Goal: Information Seeking & Learning: Check status

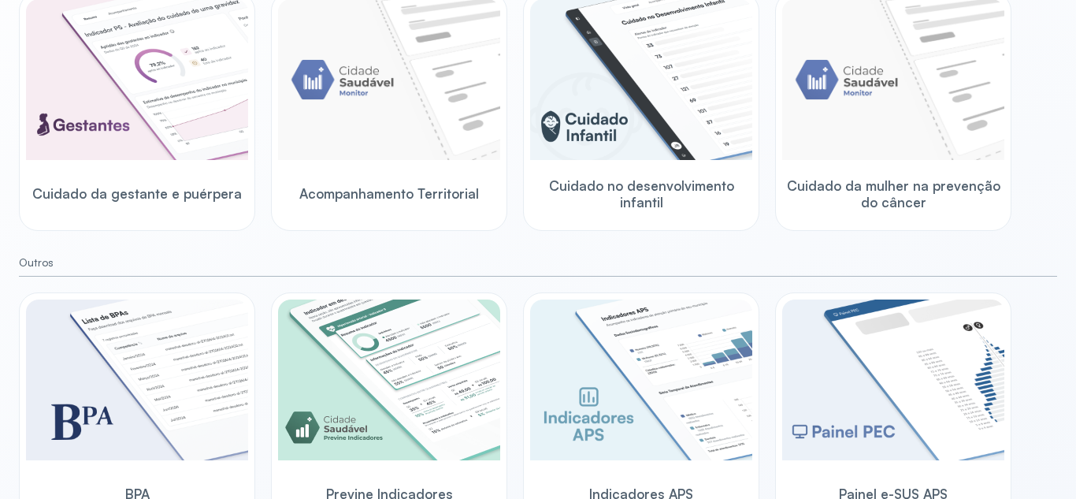
scroll to position [236, 0]
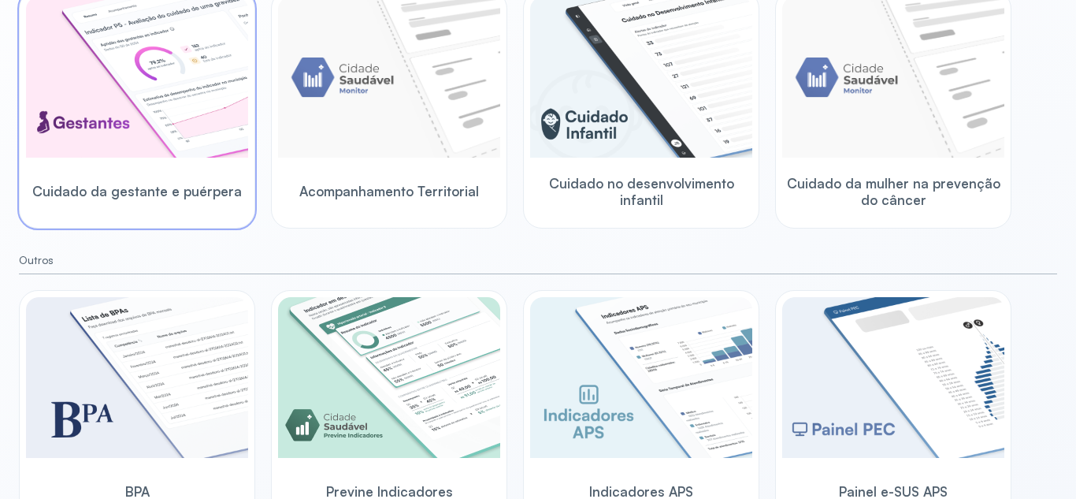
click at [157, 135] on img at bounding box center [137, 77] width 222 height 161
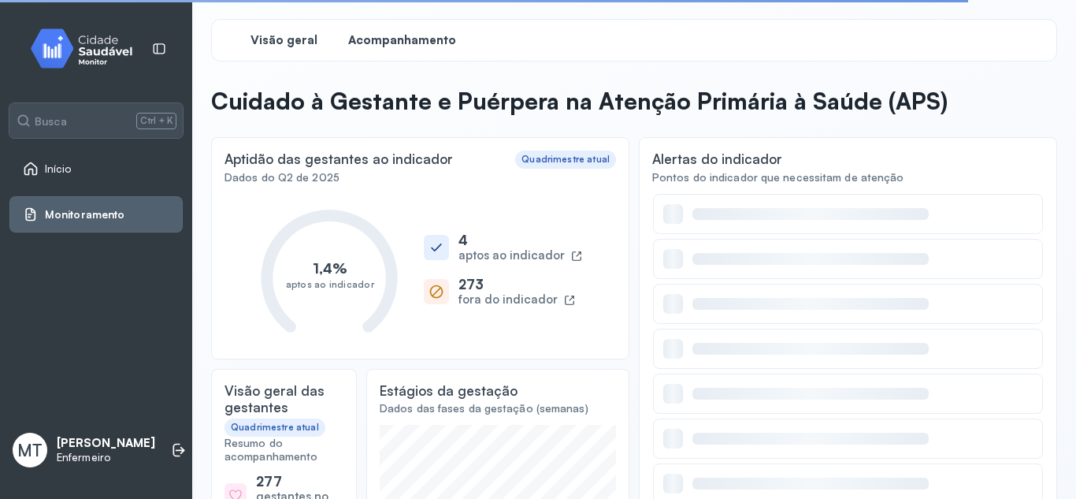
click at [397, 37] on span "Acompanhamento" at bounding box center [402, 40] width 108 height 15
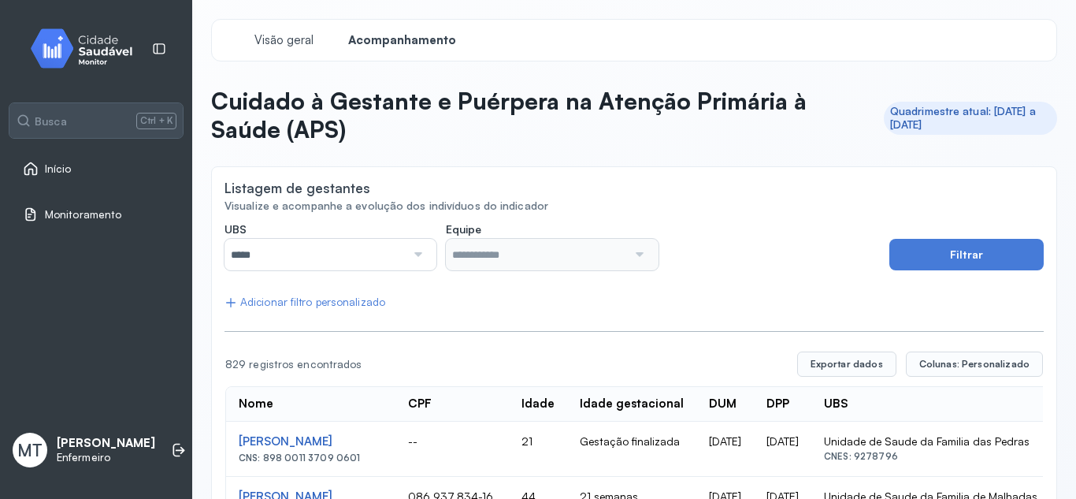
click at [414, 254] on div at bounding box center [416, 255] width 21 height 32
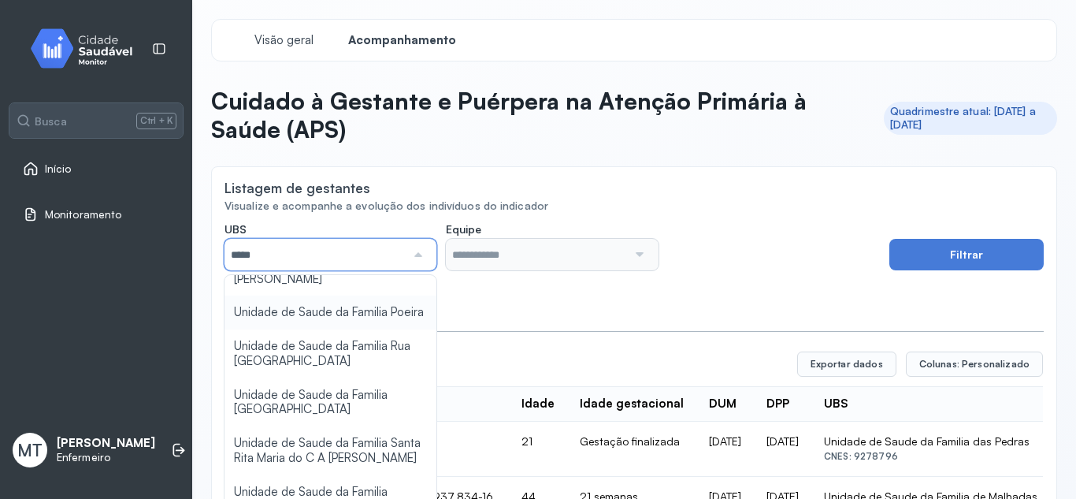
scroll to position [394, 0]
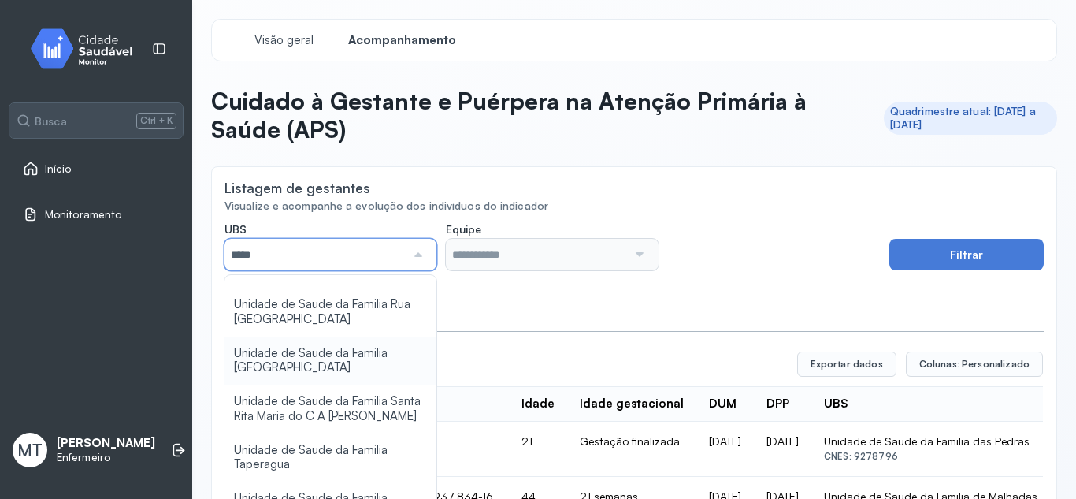
type input "*****"
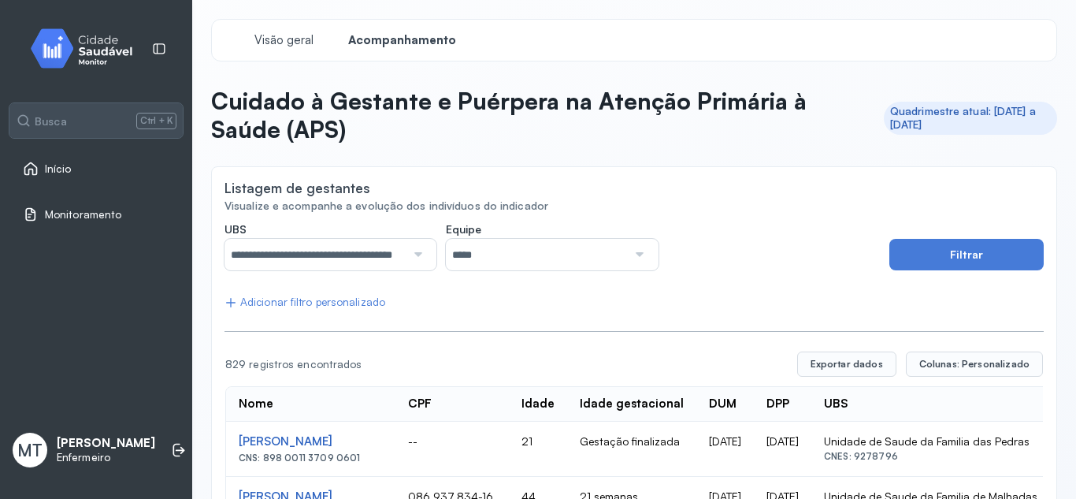
click at [629, 253] on div at bounding box center [637, 255] width 21 height 32
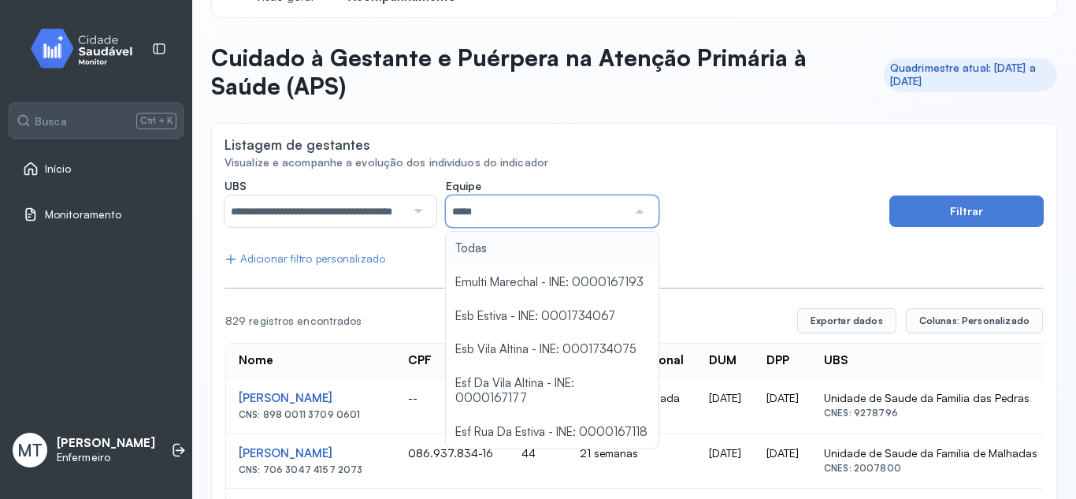
scroll to position [79, 0]
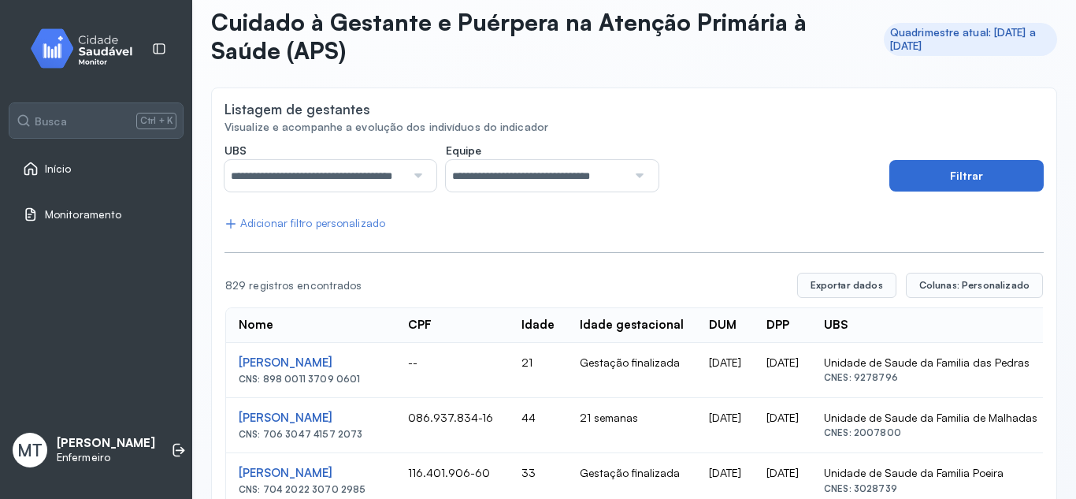
click at [928, 170] on button "Filtrar" at bounding box center [966, 176] width 154 height 32
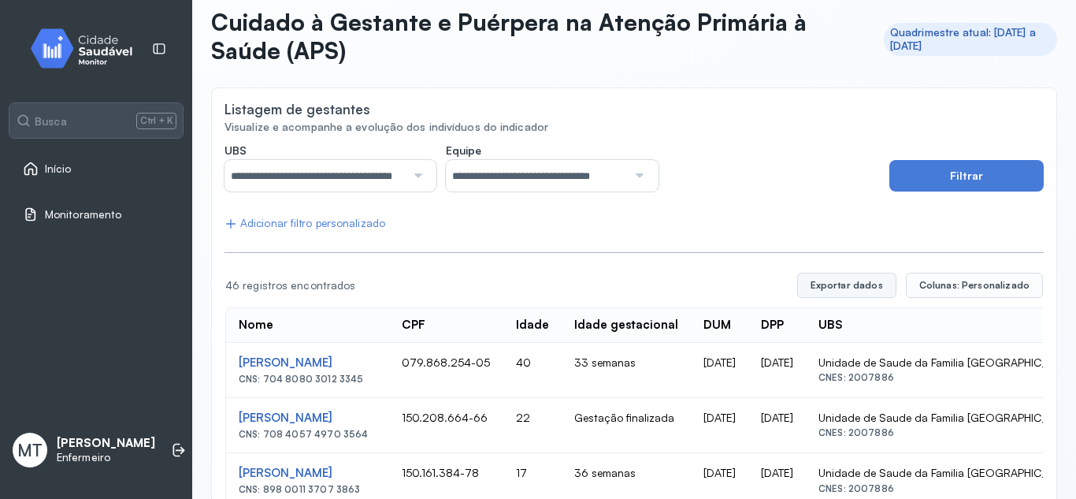
click at [853, 286] on button "Exportar dados" at bounding box center [846, 285] width 99 height 25
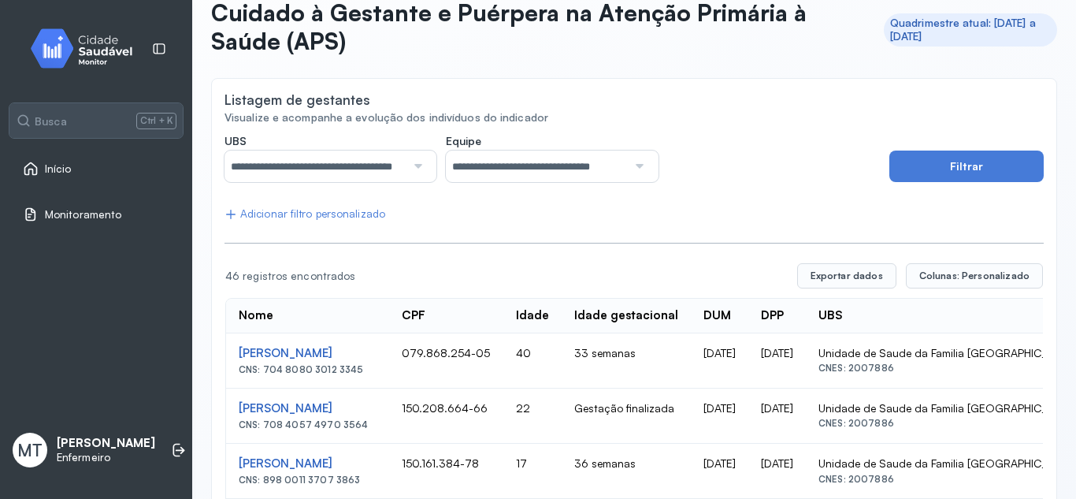
scroll to position [0, 0]
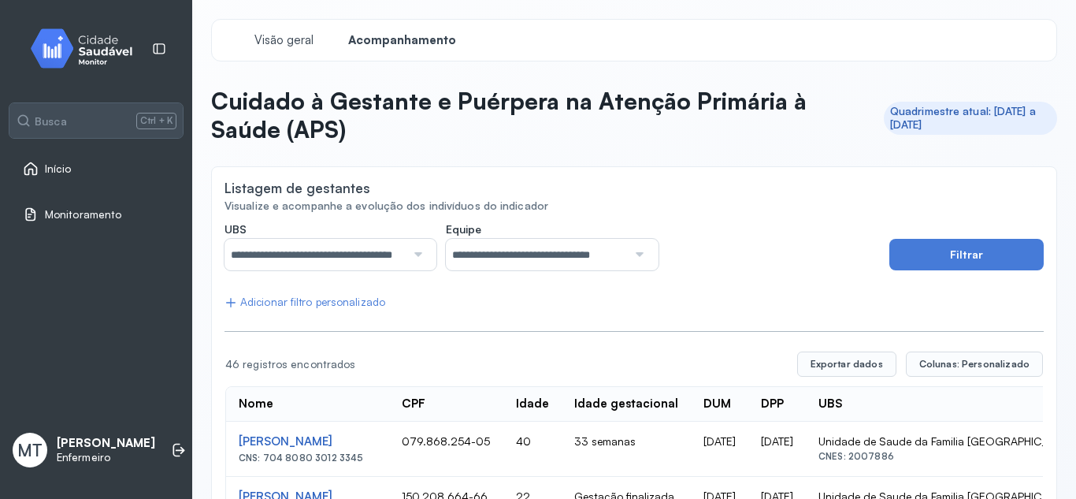
click at [50, 168] on span "Início" at bounding box center [58, 168] width 27 height 13
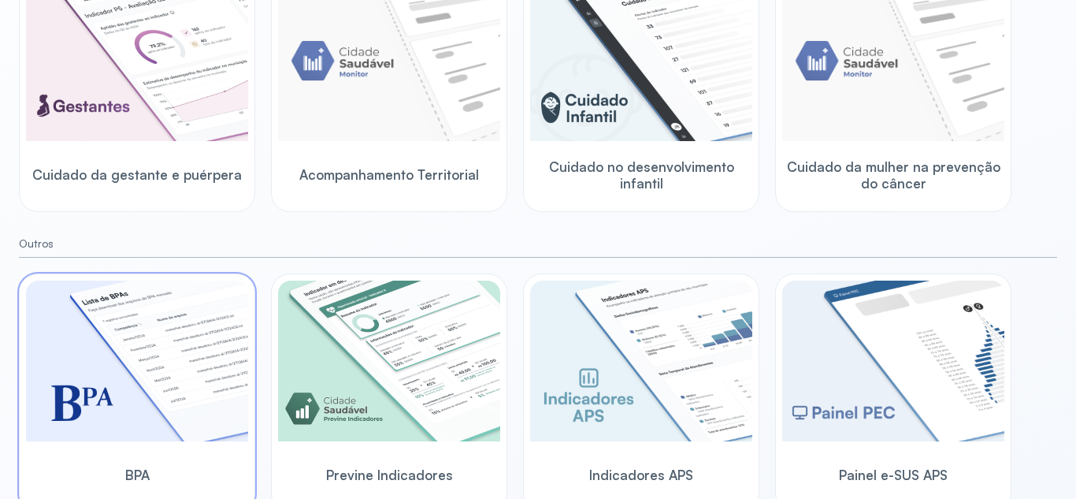
scroll to position [266, 0]
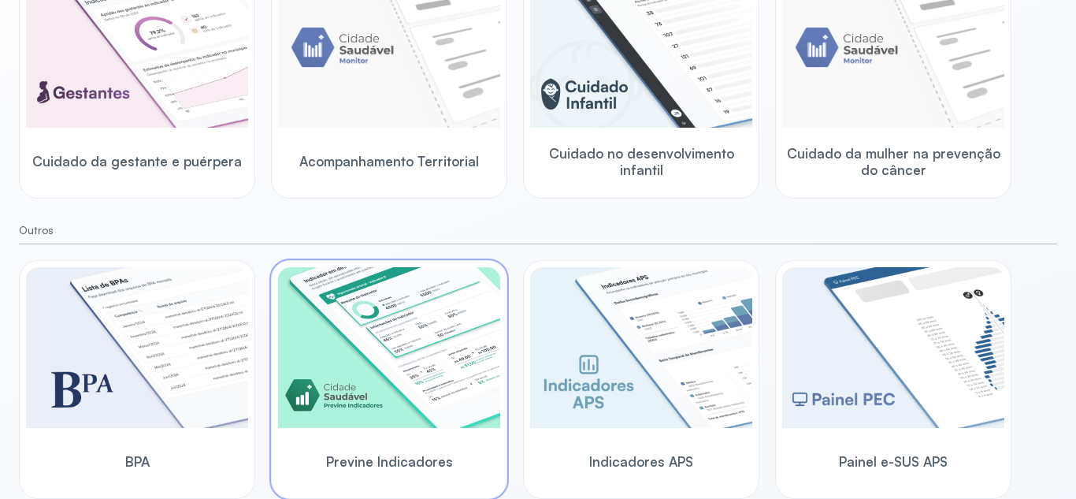
click at [405, 384] on img at bounding box center [389, 347] width 222 height 161
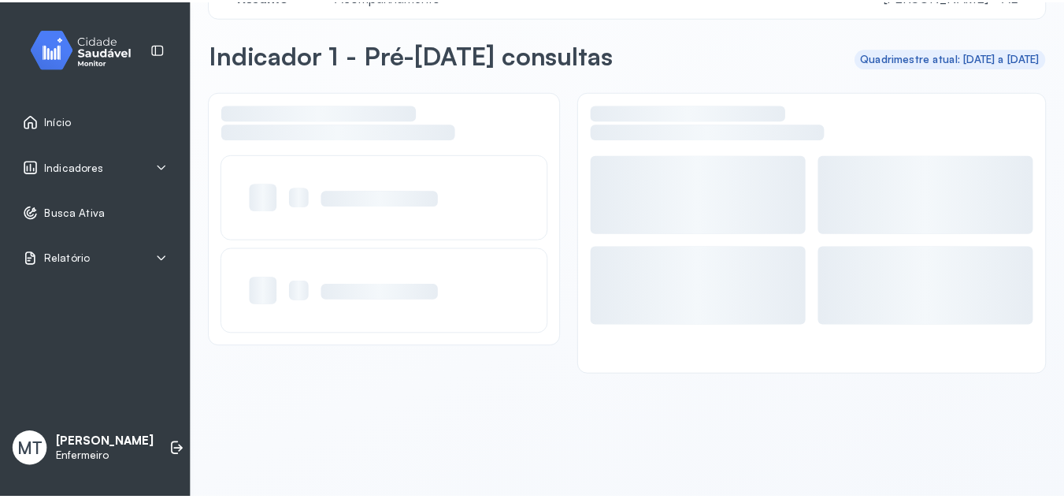
scroll to position [44, 0]
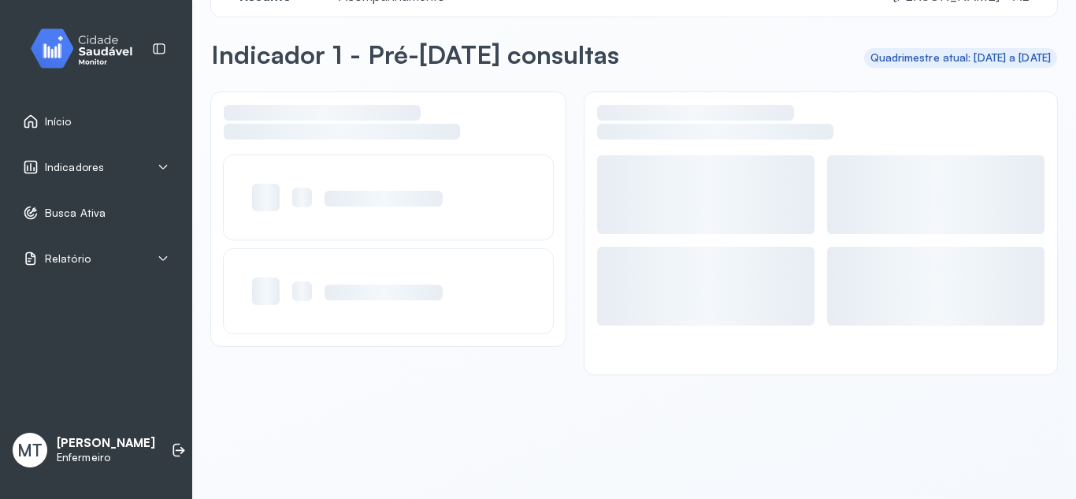
click at [164, 164] on icon at bounding box center [163, 167] width 13 height 13
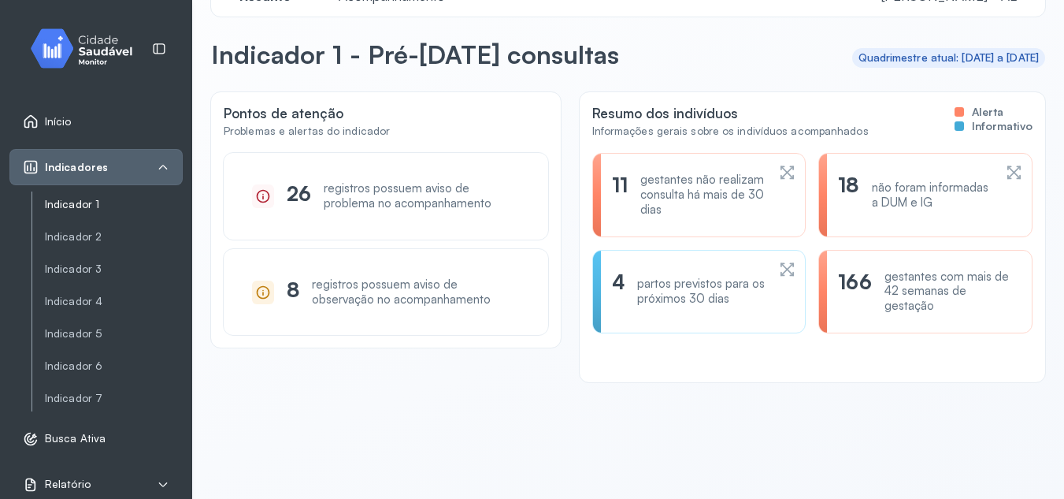
click at [85, 202] on link "Indicador 1" at bounding box center [114, 204] width 138 height 13
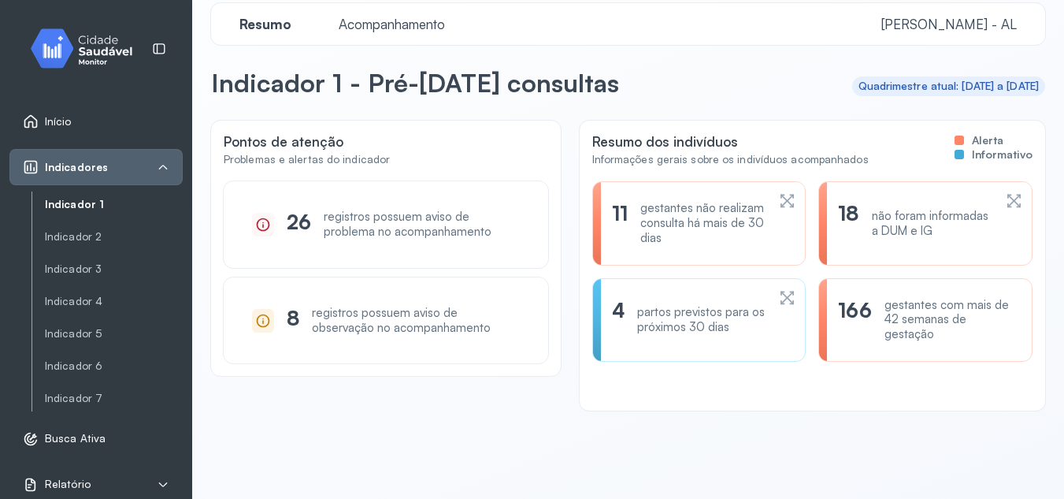
scroll to position [0, 0]
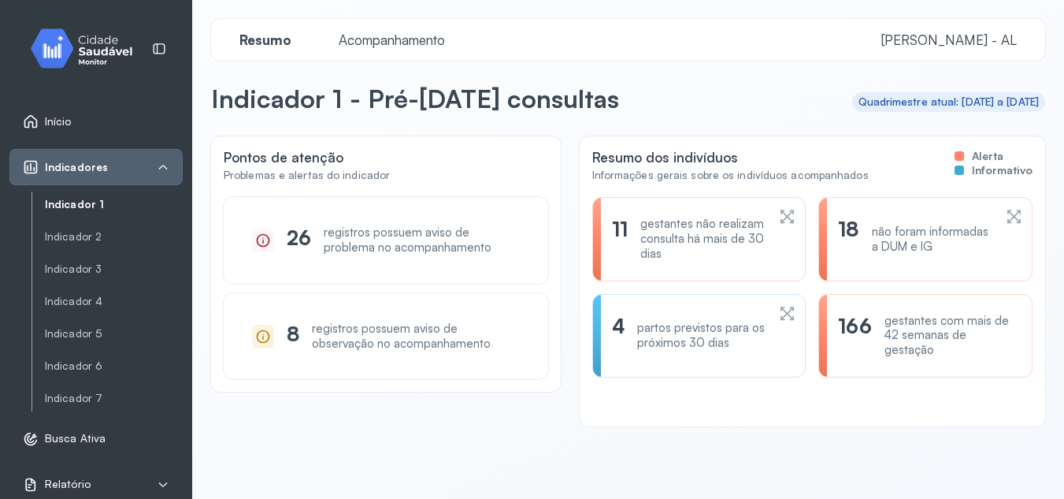
click at [82, 202] on link "Indicador 1" at bounding box center [114, 204] width 138 height 13
click at [436, 42] on span "Acompanhamento" at bounding box center [391, 40] width 125 height 17
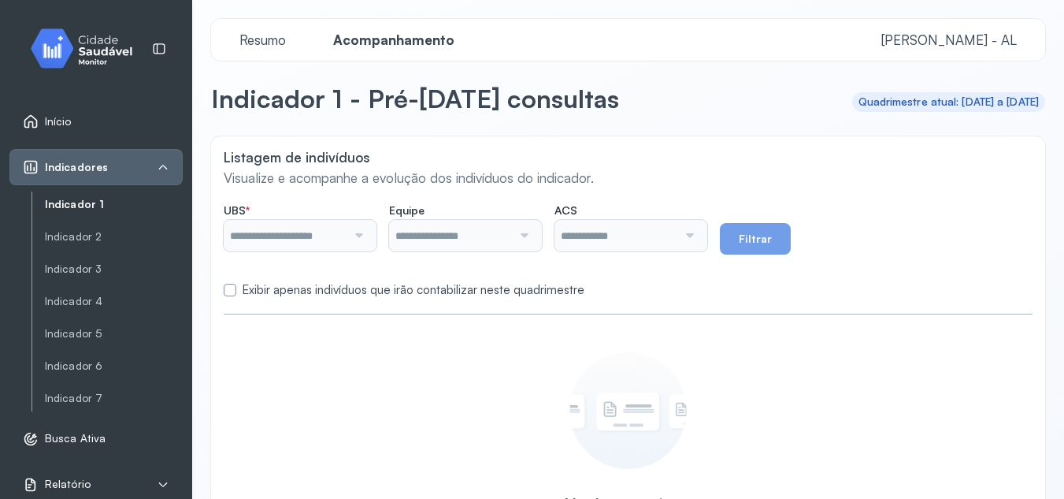
type input "**********"
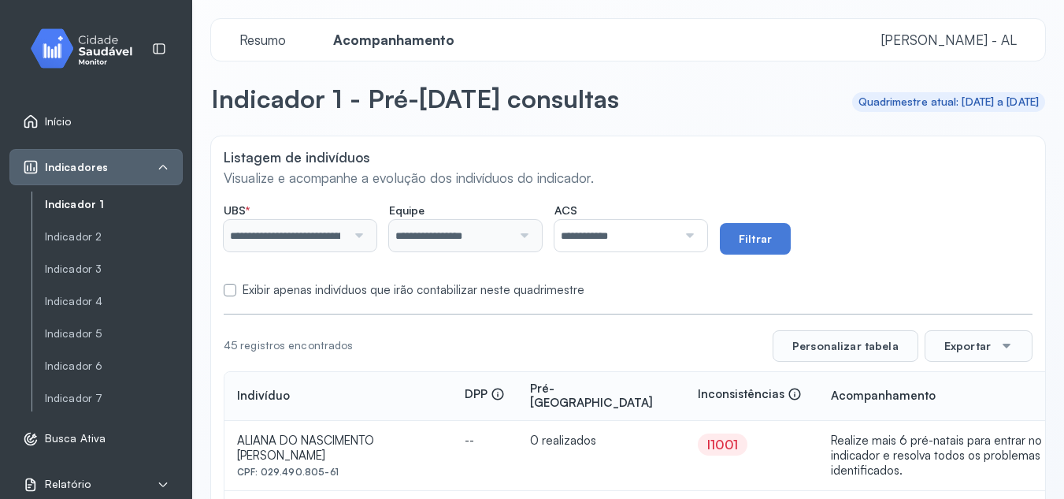
click at [698, 238] on div at bounding box center [687, 236] width 20 height 32
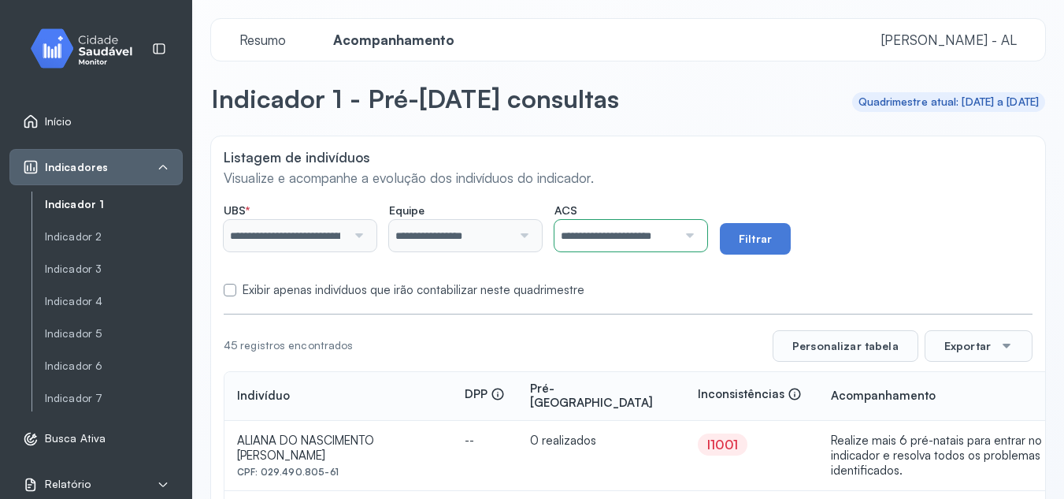
click at [698, 233] on div at bounding box center [687, 236] width 20 height 32
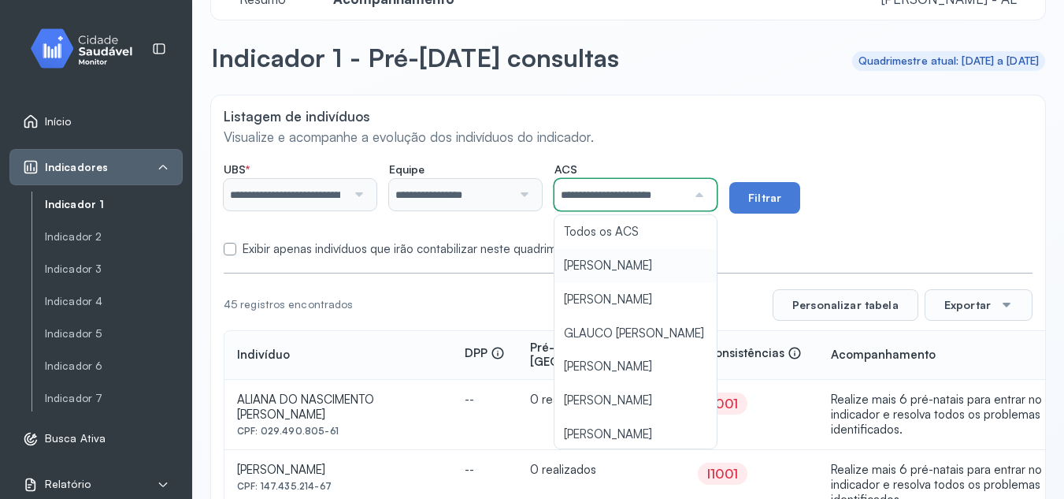
scroll to position [79, 0]
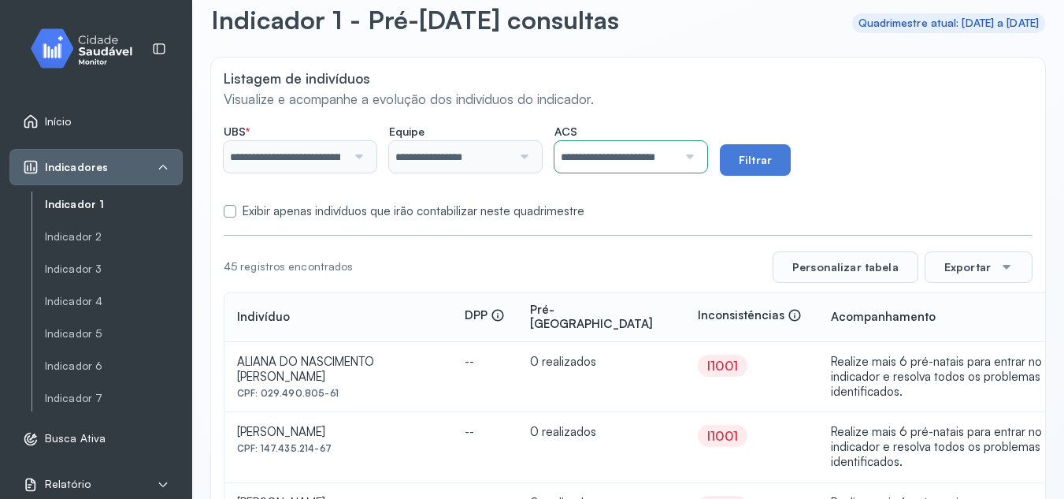
click at [778, 153] on button "Filtrar" at bounding box center [755, 160] width 71 height 32
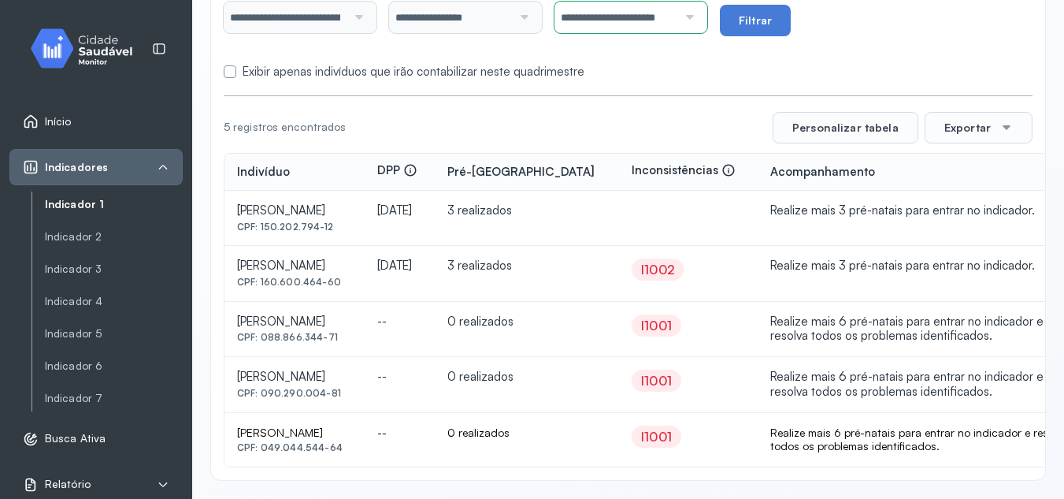
scroll to position [64, 0]
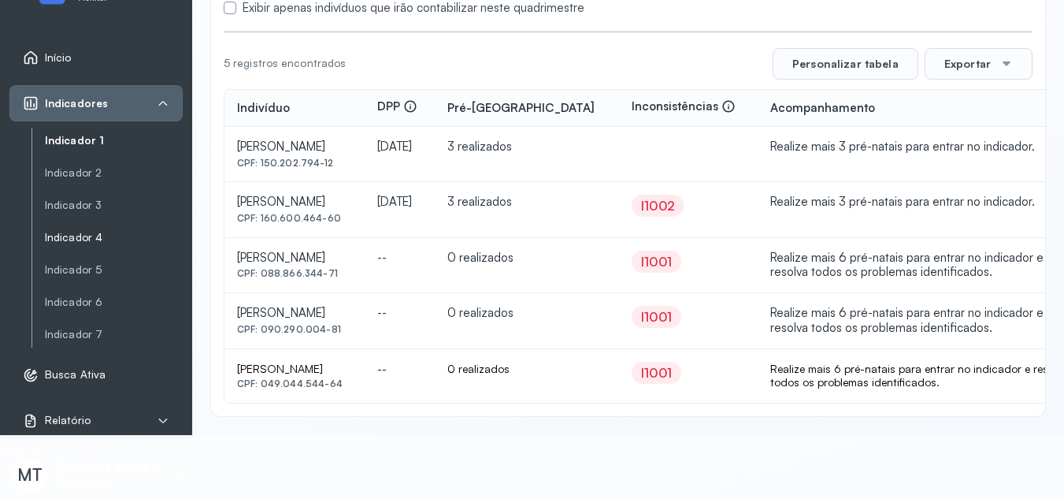
click at [85, 238] on link "Indicador 4" at bounding box center [114, 237] width 138 height 13
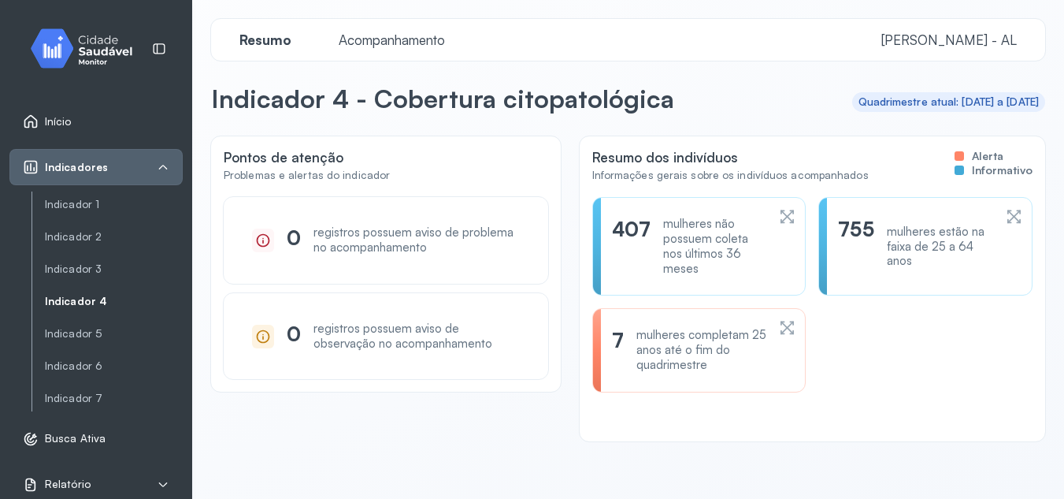
click at [425, 35] on span "Acompanhamento" at bounding box center [391, 40] width 125 height 17
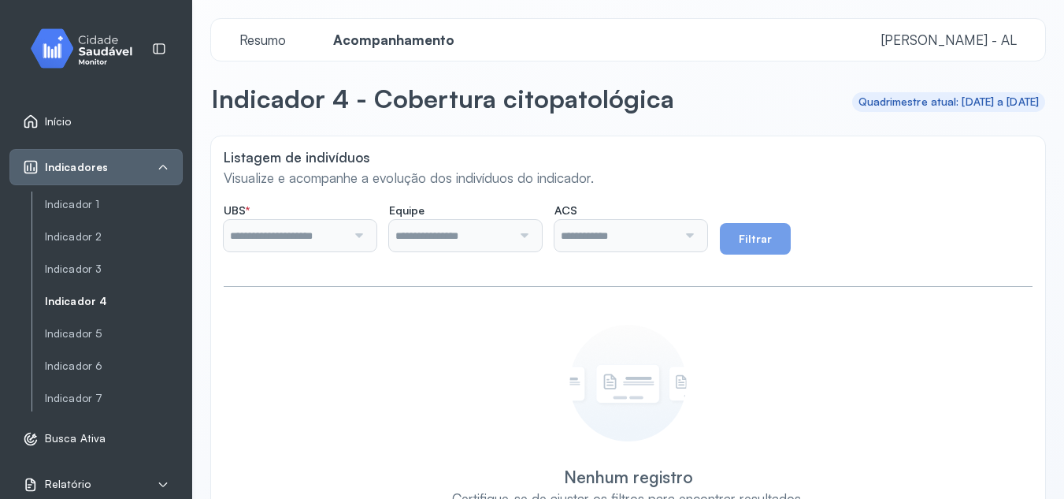
type input "**********"
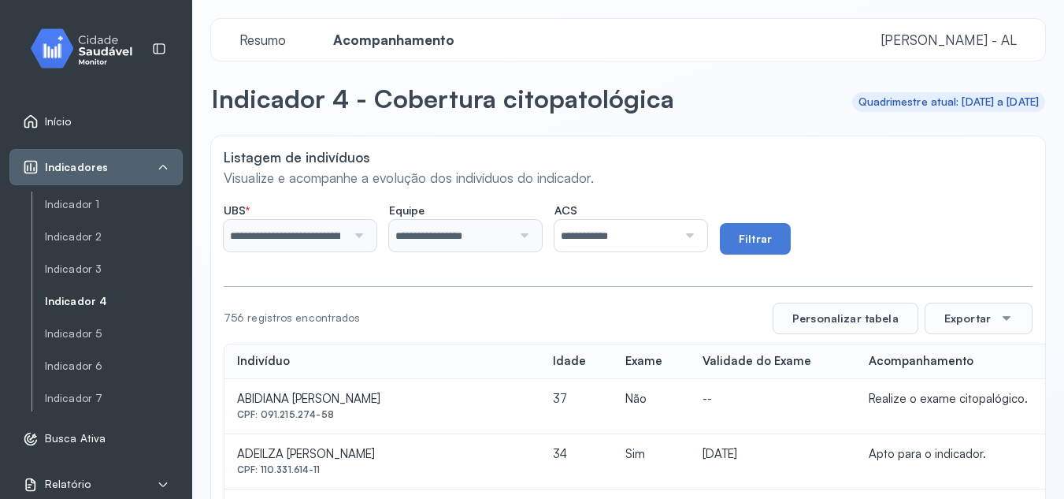
click at [698, 232] on div at bounding box center [687, 236] width 20 height 32
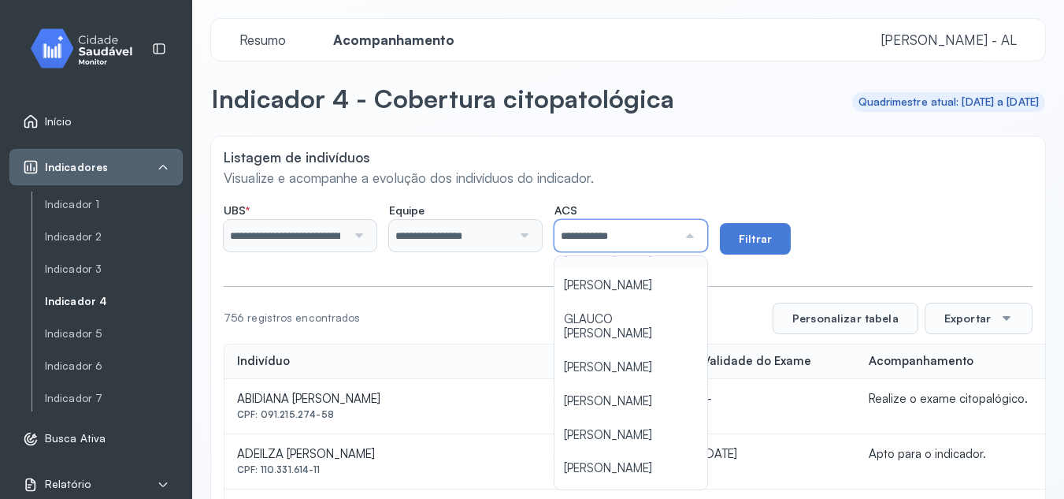
scroll to position [79, 0]
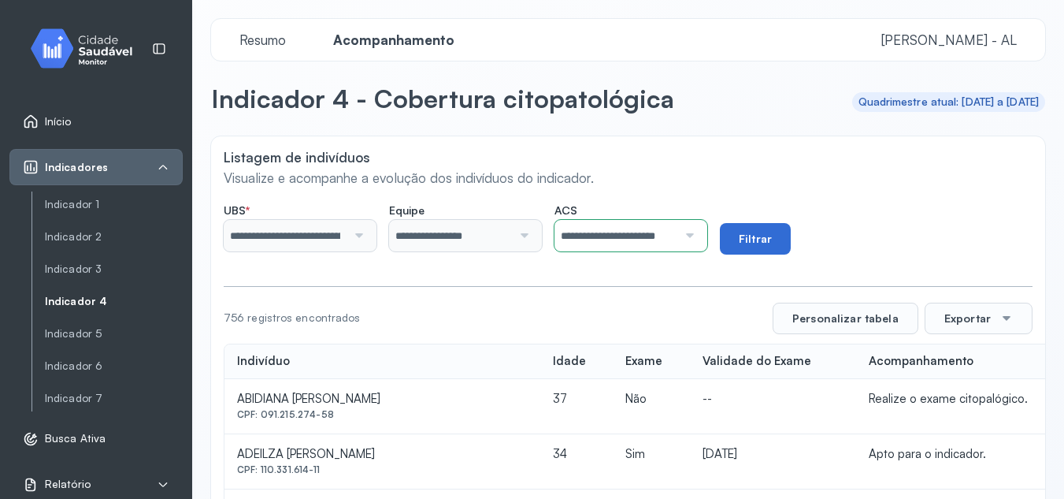
click at [784, 233] on button "Filtrar" at bounding box center [755, 239] width 71 height 32
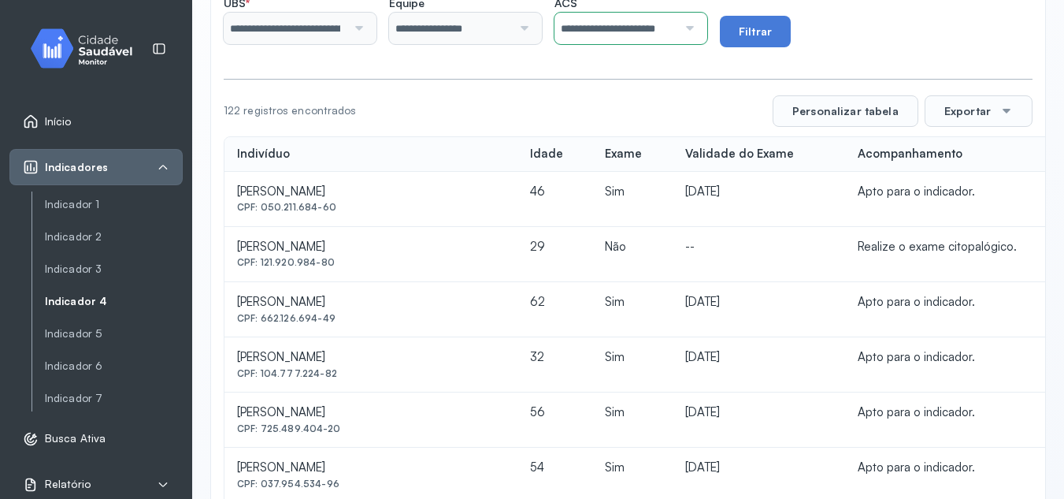
scroll to position [201, 0]
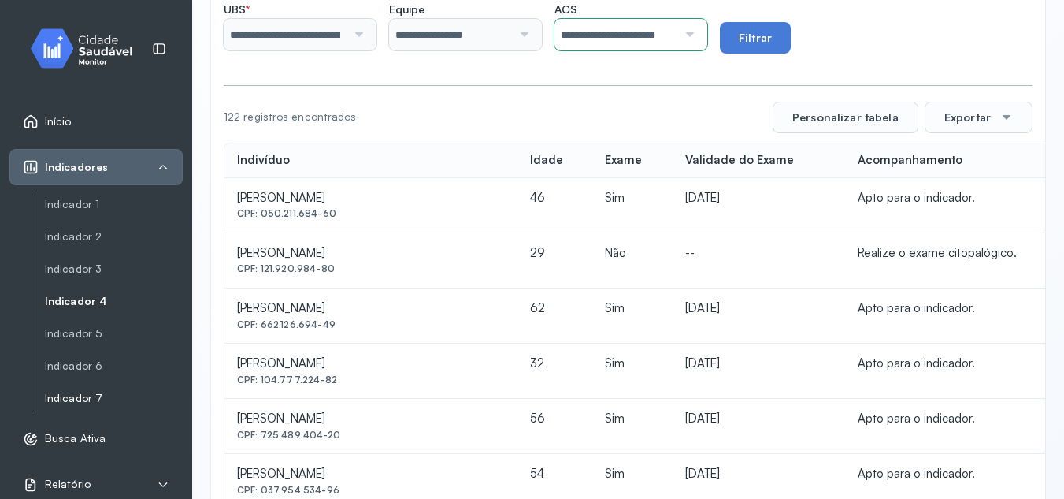
click at [81, 397] on link "Indicador 7" at bounding box center [114, 397] width 138 height 13
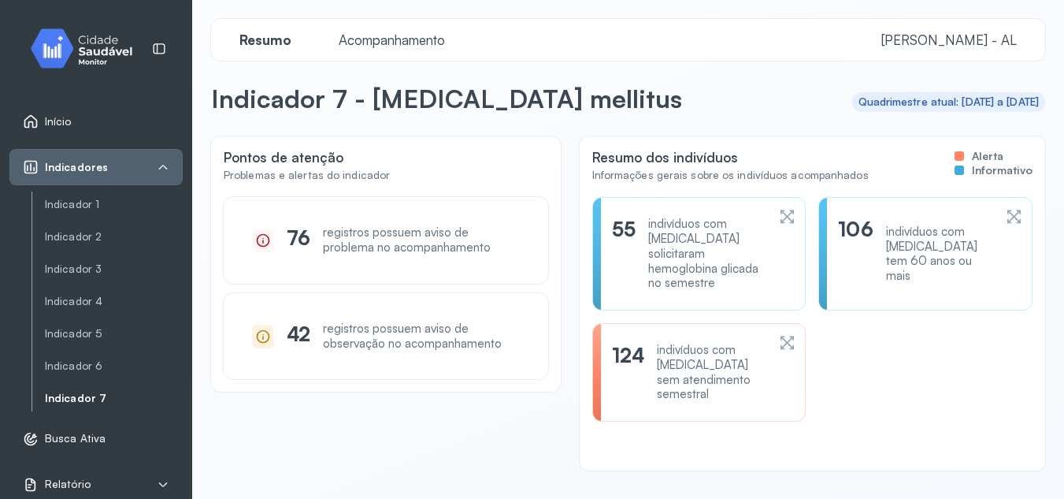
click at [406, 39] on span "Acompanhamento" at bounding box center [391, 40] width 125 height 17
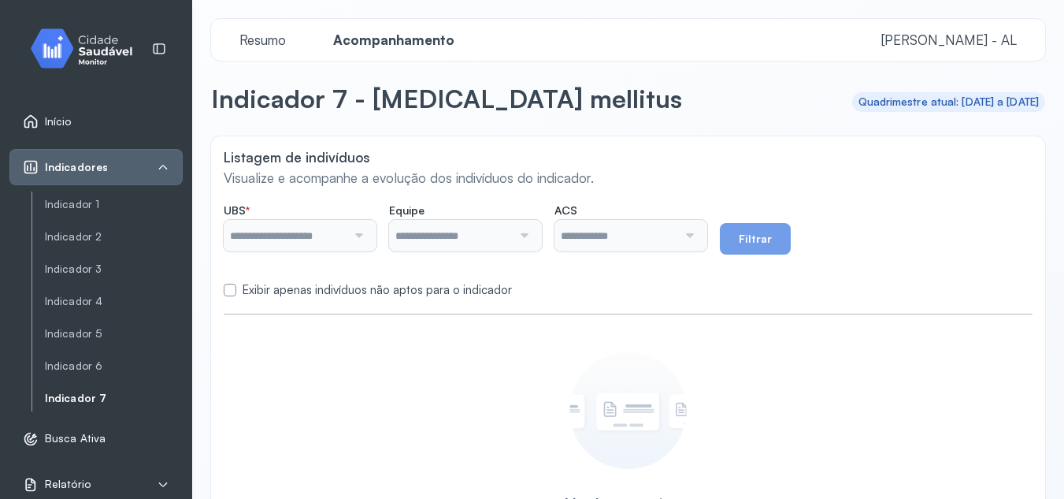
type input "**********"
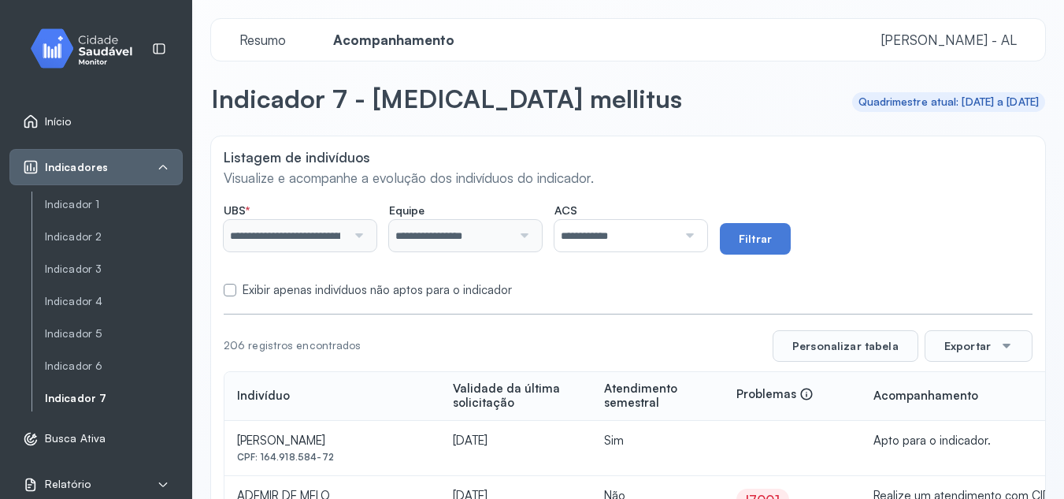
click at [698, 239] on div at bounding box center [687, 236] width 20 height 32
click at [636, 289] on div "Exibir apenas indivíduos não aptos para o indicador" at bounding box center [628, 290] width 809 height 15
click at [761, 239] on button "Filtrar" at bounding box center [755, 239] width 71 height 32
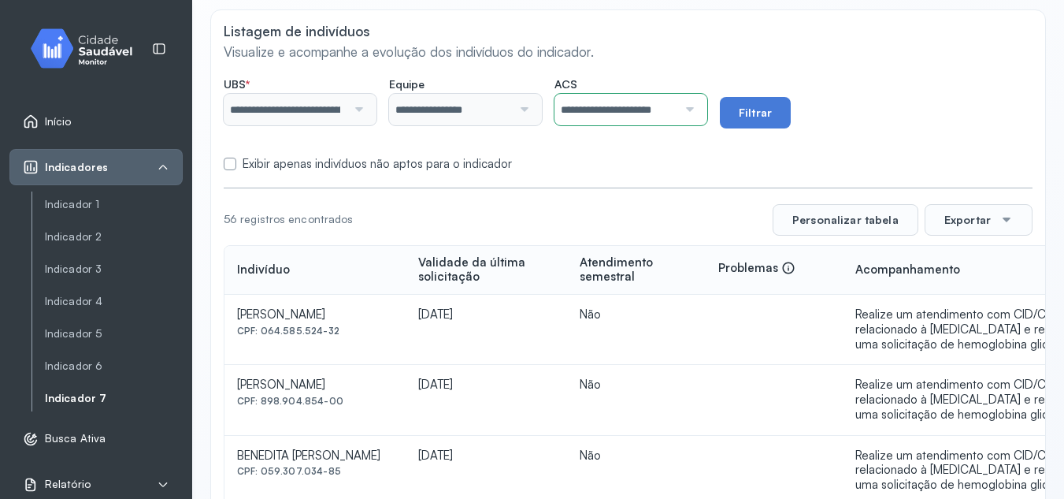
scroll to position [120, 0]
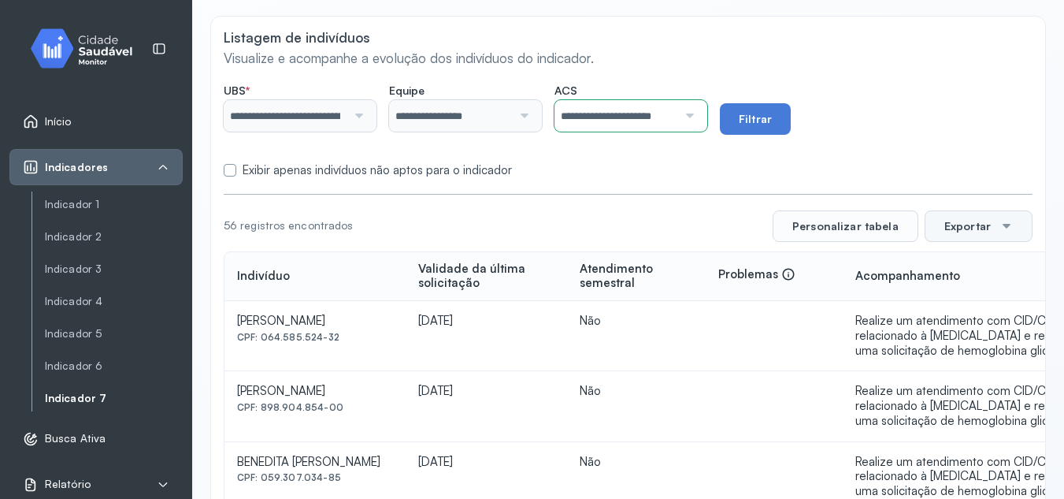
click at [969, 228] on button "Exportar" at bounding box center [979, 226] width 108 height 32
click at [965, 391] on span "PDF" at bounding box center [974, 390] width 21 height 21
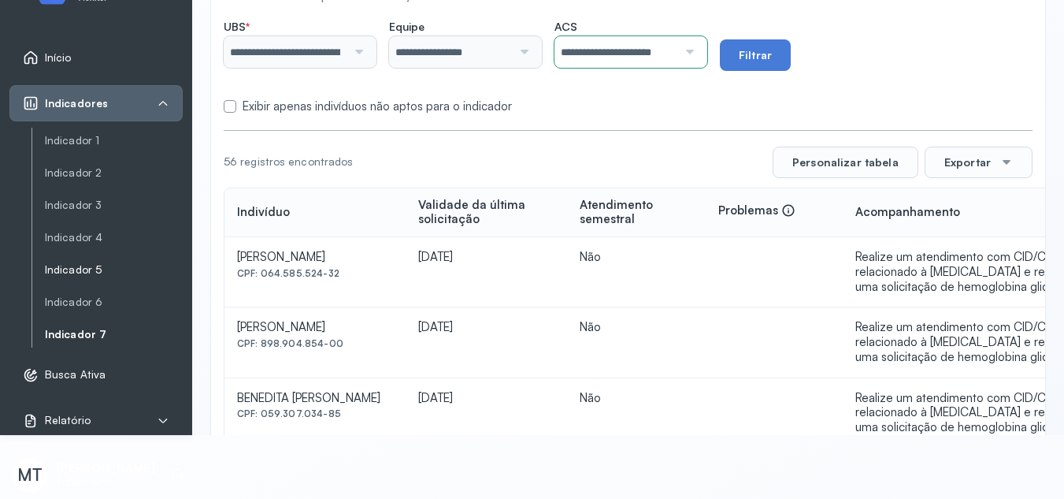
click at [87, 265] on link "Indicador 5" at bounding box center [114, 269] width 138 height 13
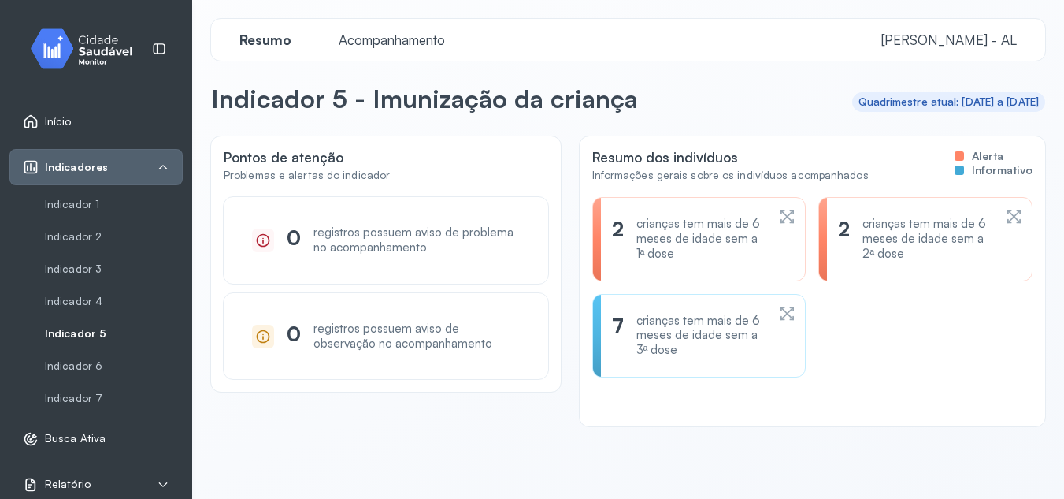
click at [420, 47] on span "Acompanhamento" at bounding box center [391, 40] width 125 height 17
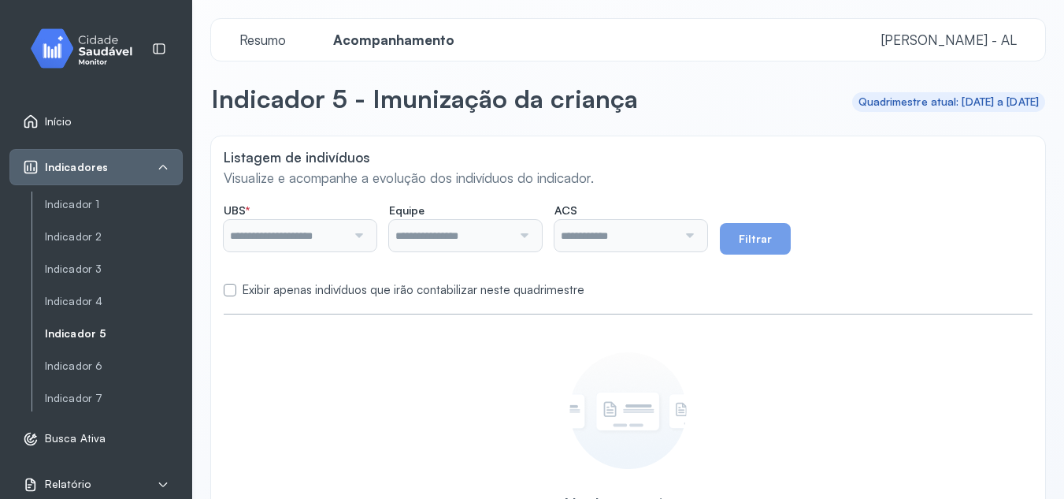
type input "**********"
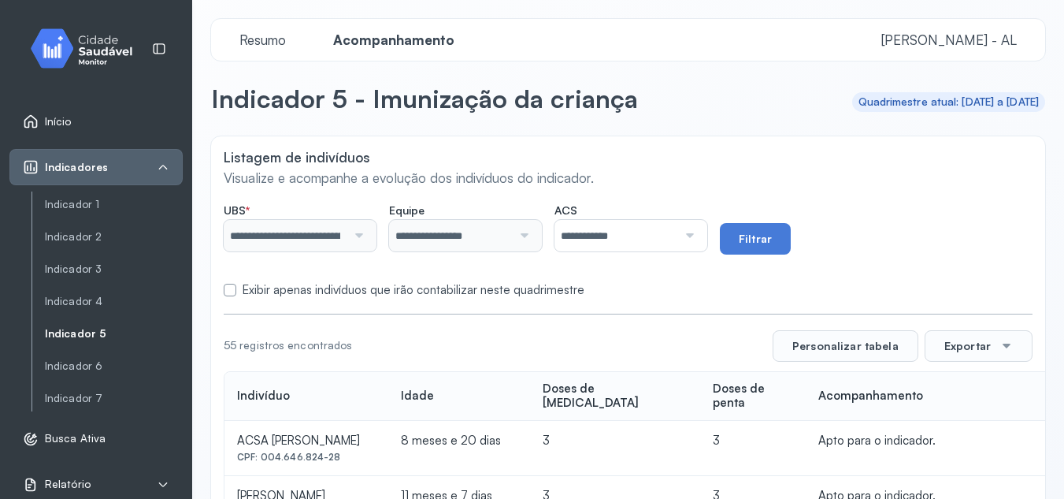
click at [698, 236] on div at bounding box center [687, 236] width 20 height 32
click at [766, 228] on button "Filtrar" at bounding box center [755, 239] width 71 height 32
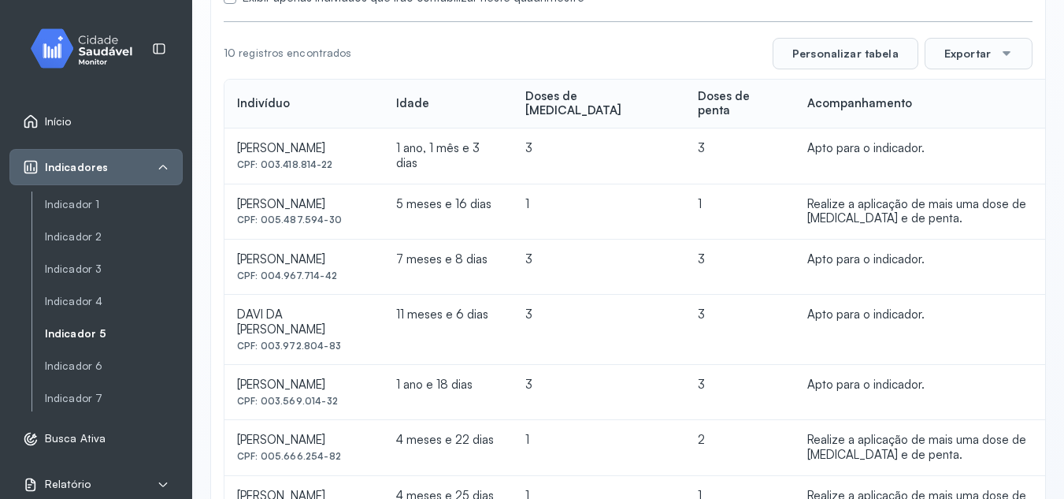
scroll to position [284, 0]
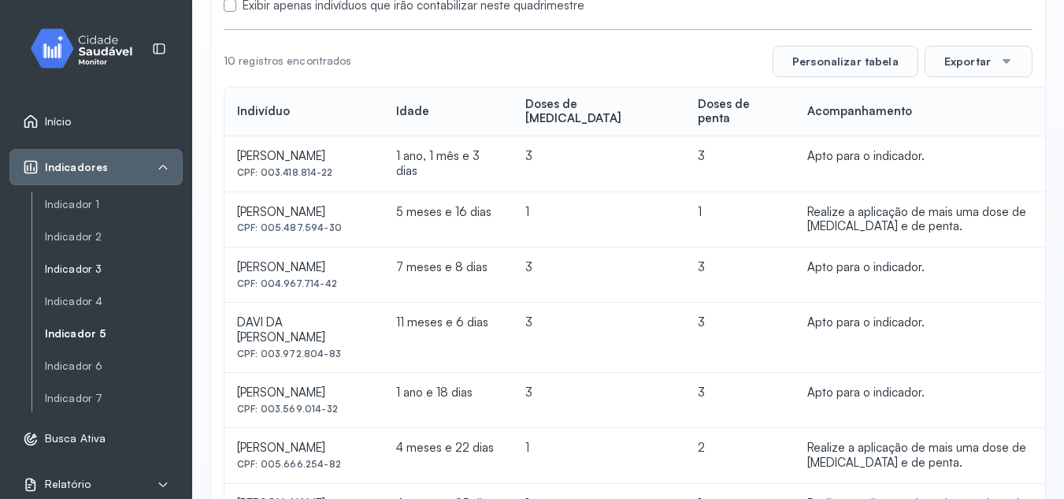
click at [78, 273] on link "Indicador 3" at bounding box center [114, 268] width 138 height 13
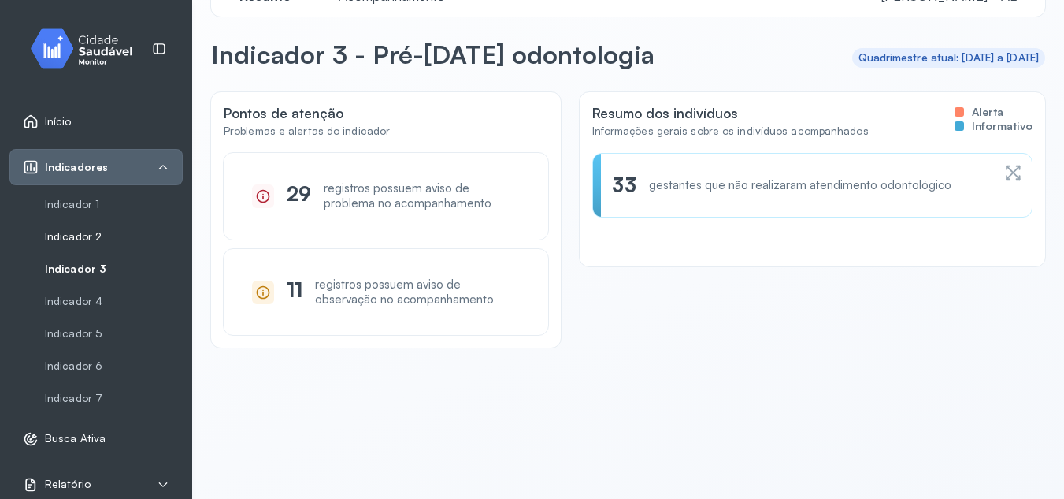
click at [80, 239] on link "Indicador 2" at bounding box center [114, 236] width 138 height 13
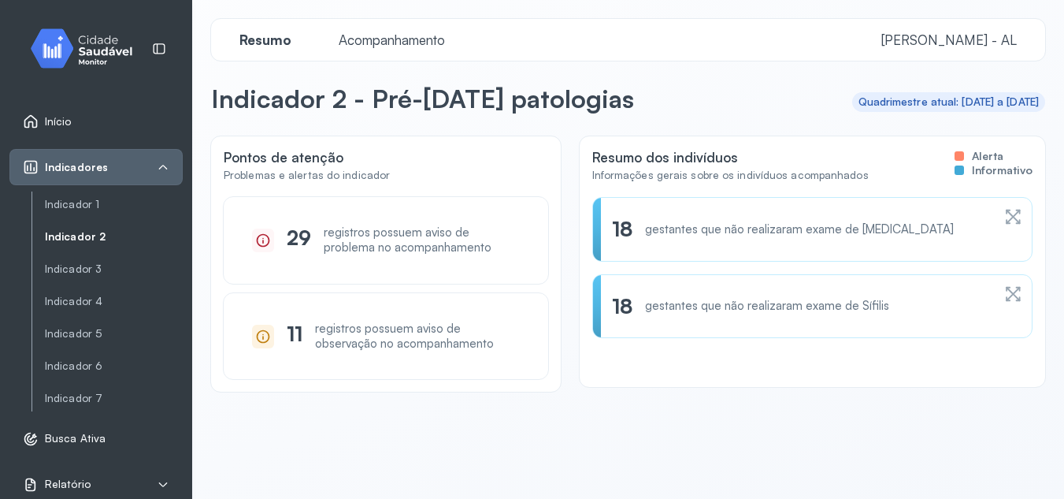
click at [421, 43] on span "Acompanhamento" at bounding box center [391, 40] width 125 height 17
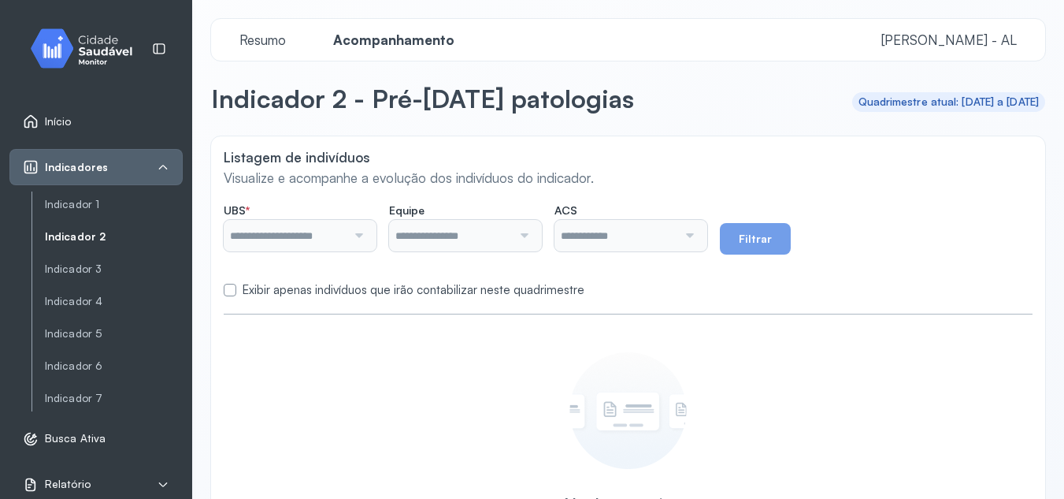
type input "**********"
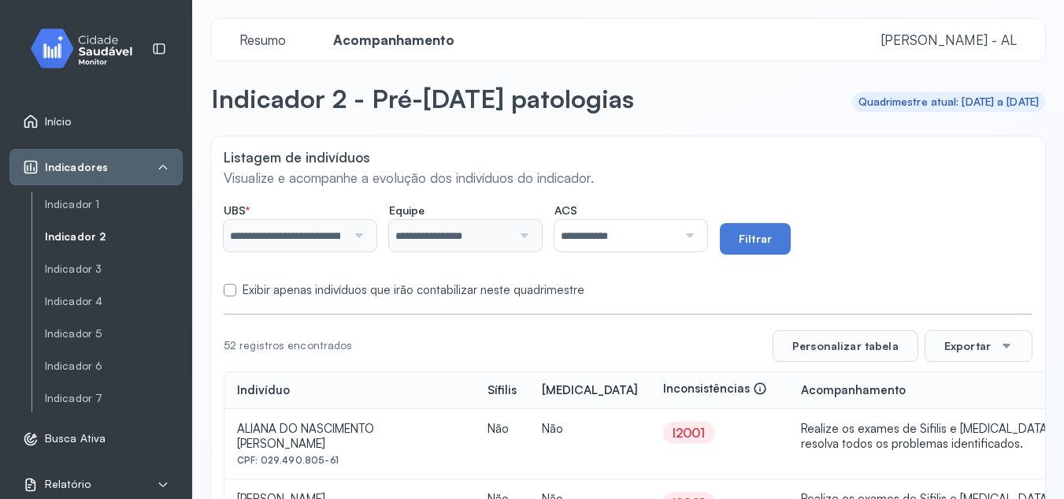
click at [698, 238] on div at bounding box center [687, 236] width 20 height 32
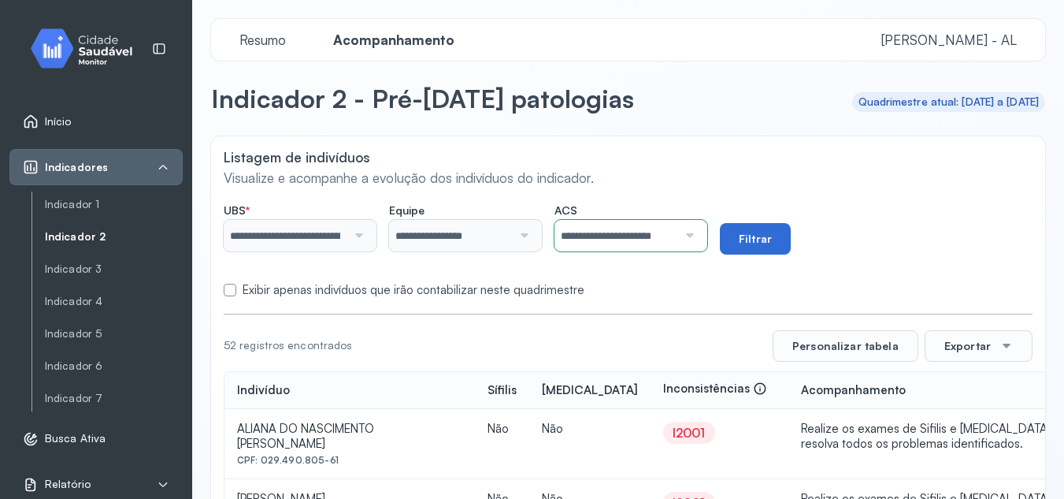
click at [756, 239] on button "Filtrar" at bounding box center [755, 239] width 71 height 32
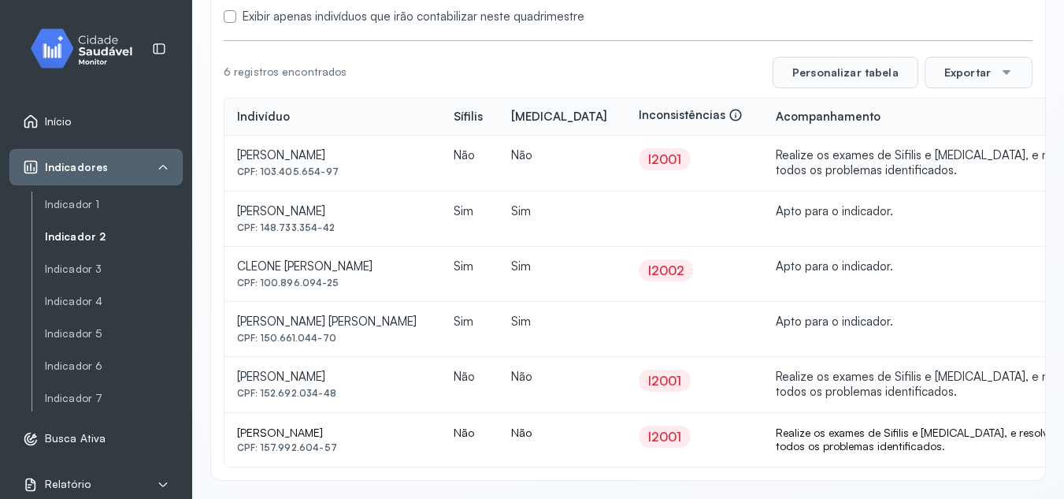
click at [163, 165] on icon at bounding box center [163, 167] width 9 height 5
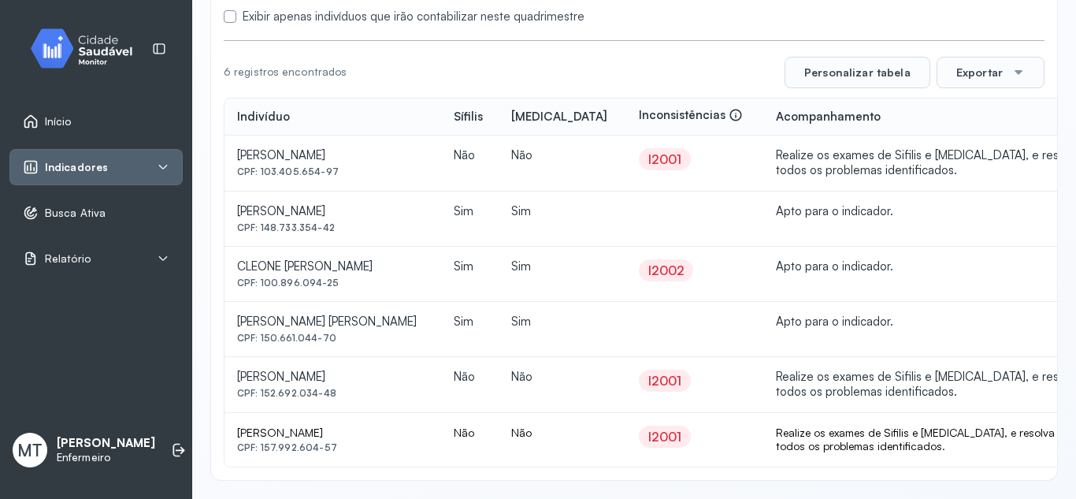
click at [53, 122] on span "Início" at bounding box center [58, 121] width 27 height 13
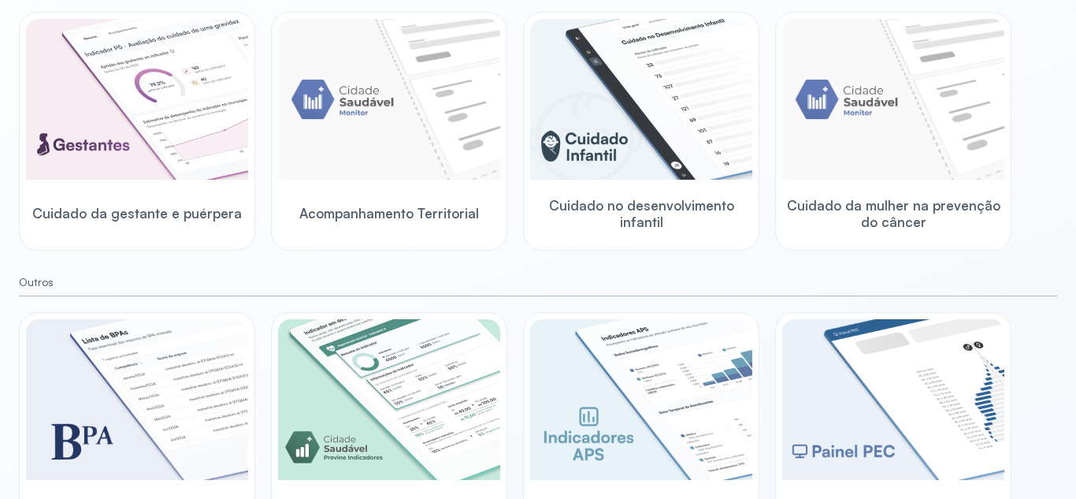
scroll to position [266, 0]
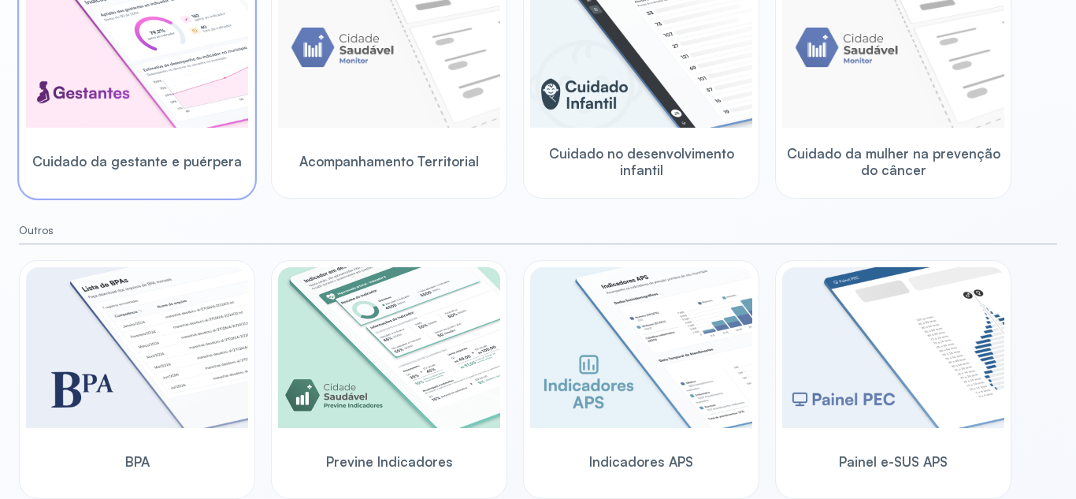
click at [191, 113] on img at bounding box center [137, 47] width 222 height 161
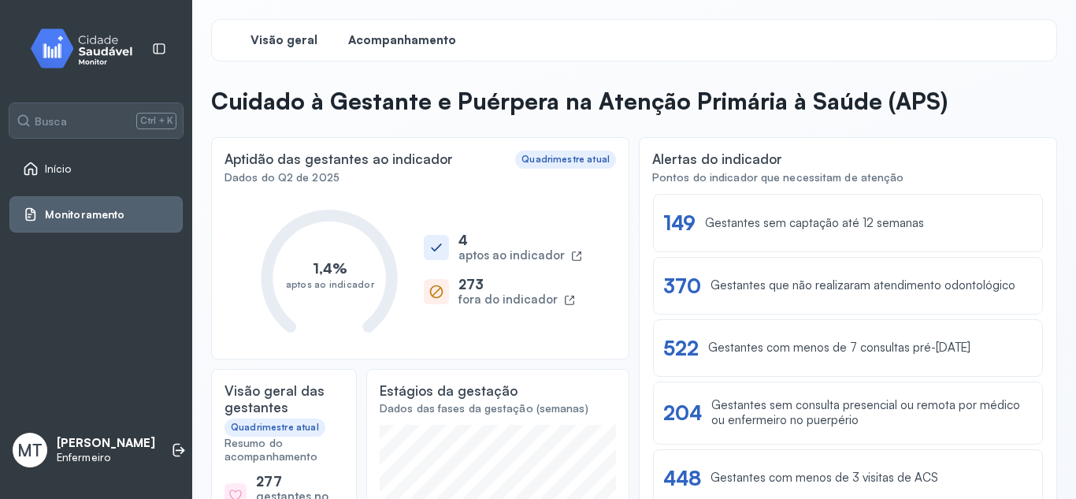
click at [421, 35] on span "Acompanhamento" at bounding box center [402, 40] width 108 height 15
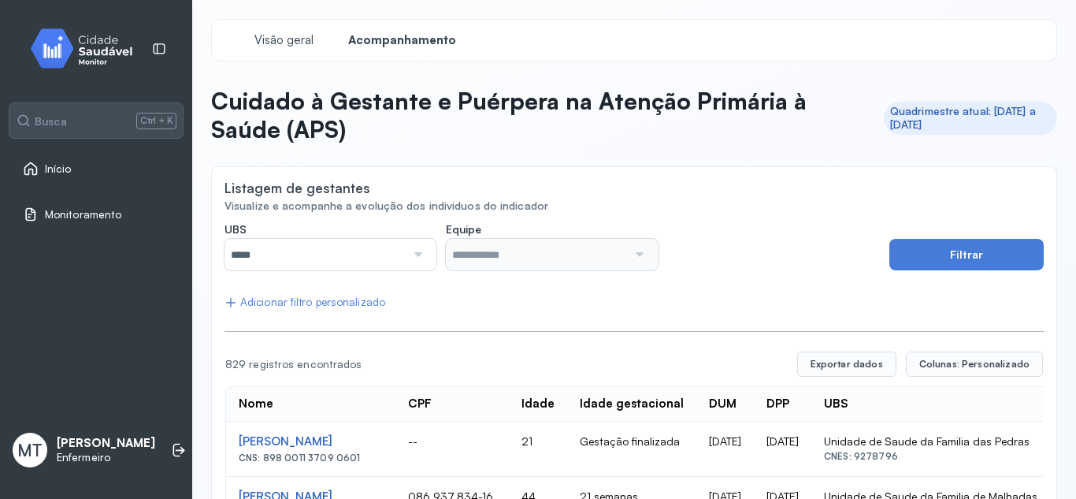
click at [417, 258] on div at bounding box center [416, 255] width 21 height 32
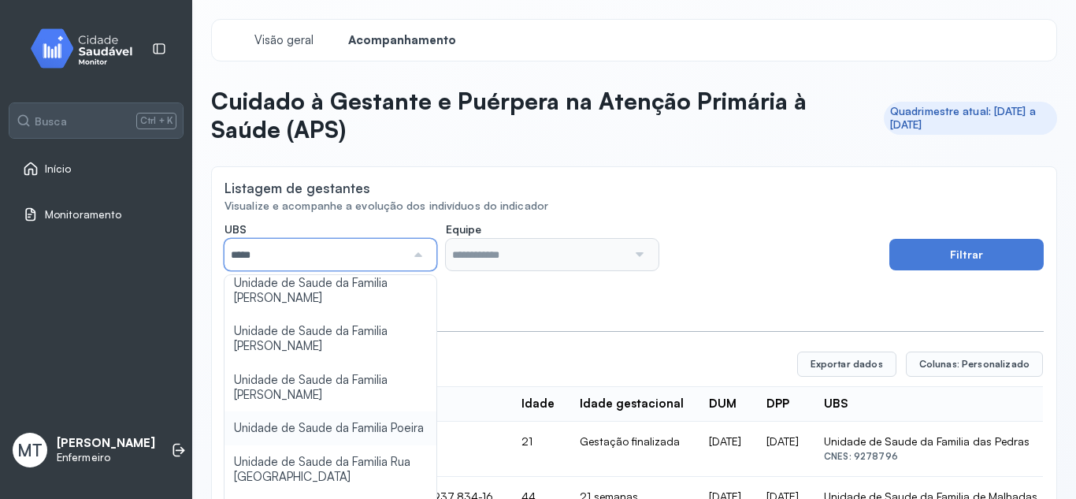
scroll to position [315, 0]
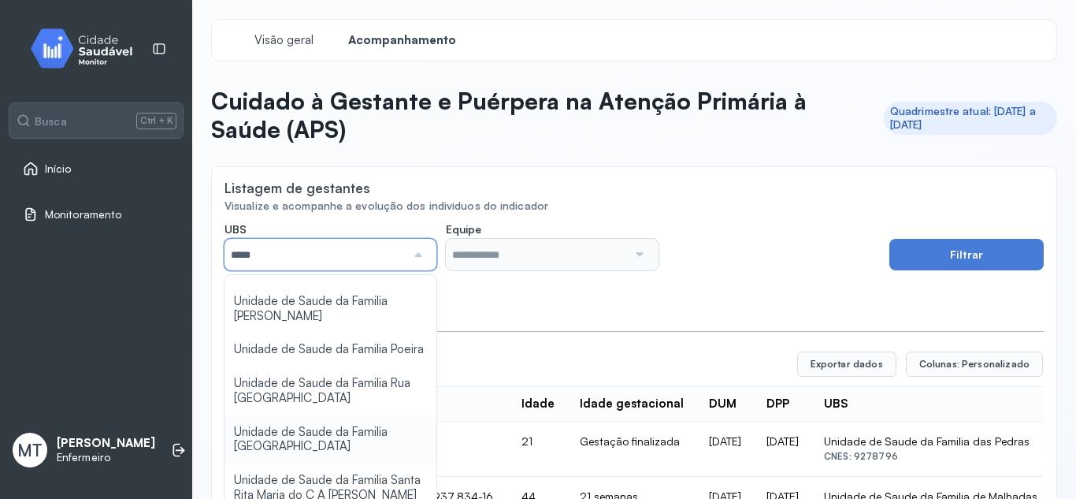
type input "*****"
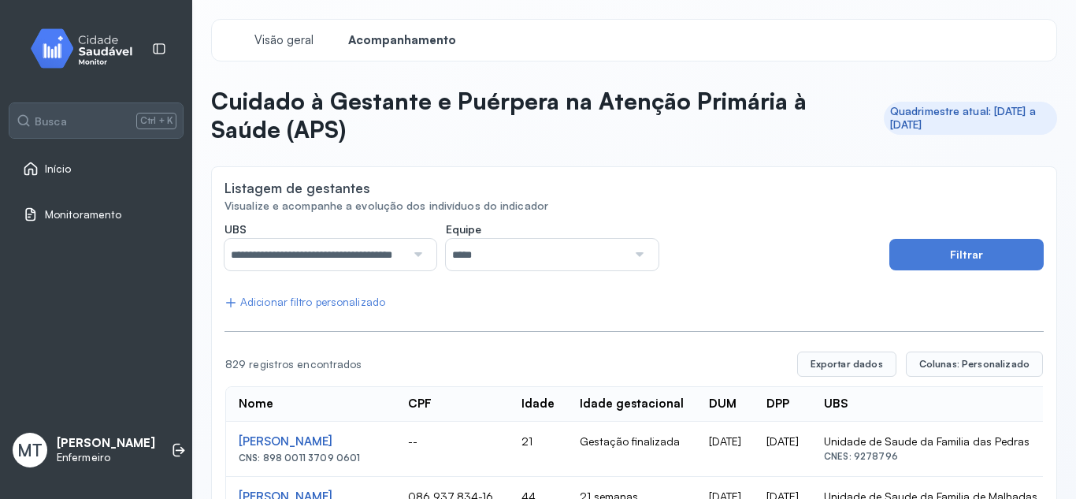
click at [636, 256] on div at bounding box center [637, 255] width 21 height 32
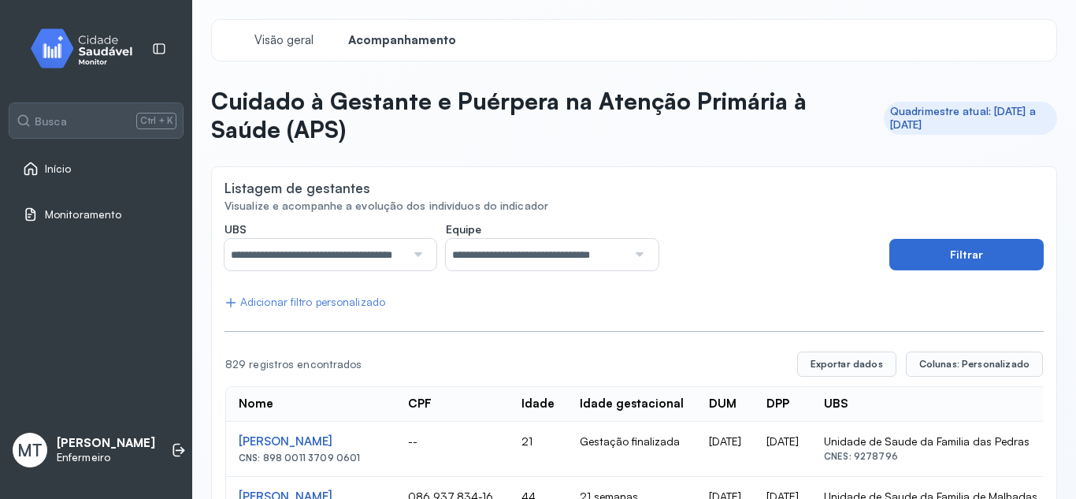
click at [944, 251] on button "Filtrar" at bounding box center [966, 255] width 154 height 32
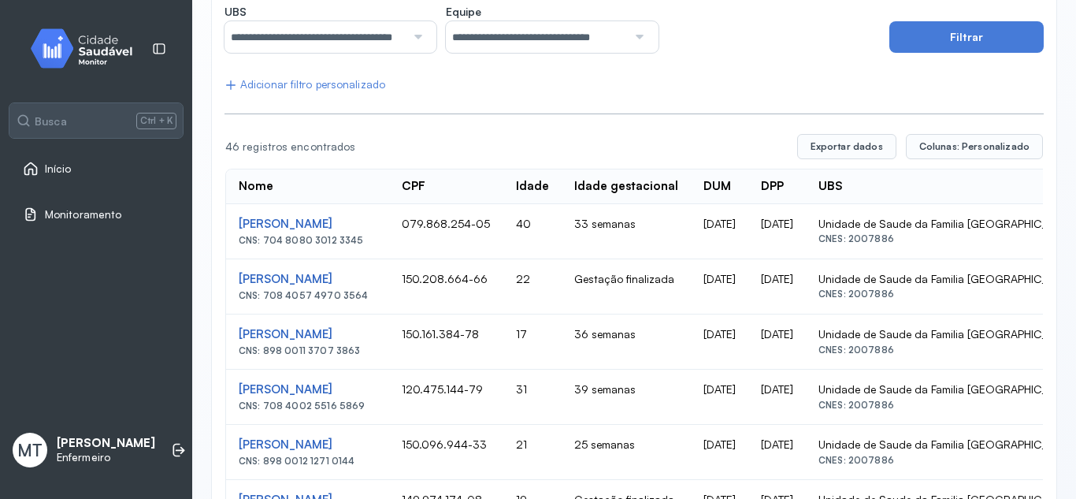
scroll to position [236, 0]
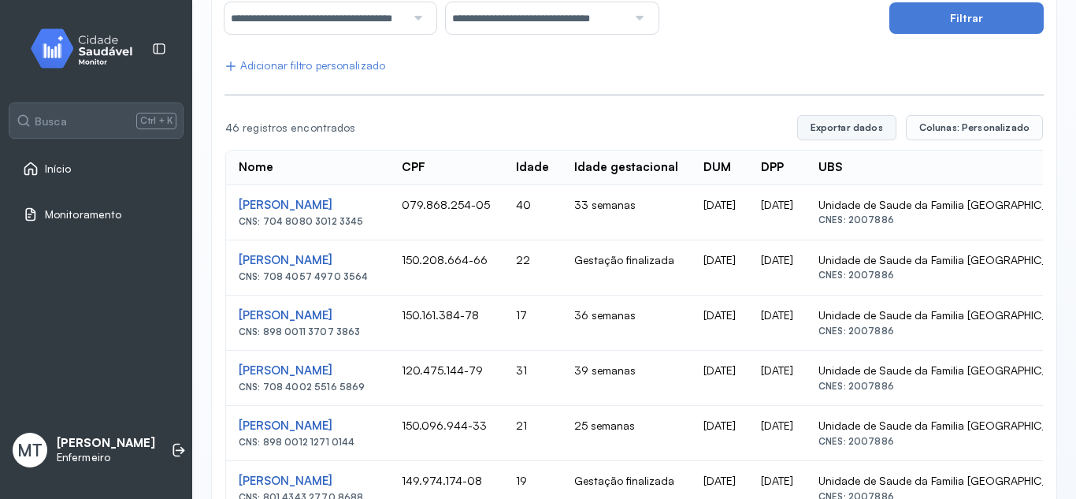
click at [865, 126] on button "Exportar dados" at bounding box center [846, 127] width 99 height 25
click at [171, 449] on icon at bounding box center [179, 450] width 16 height 16
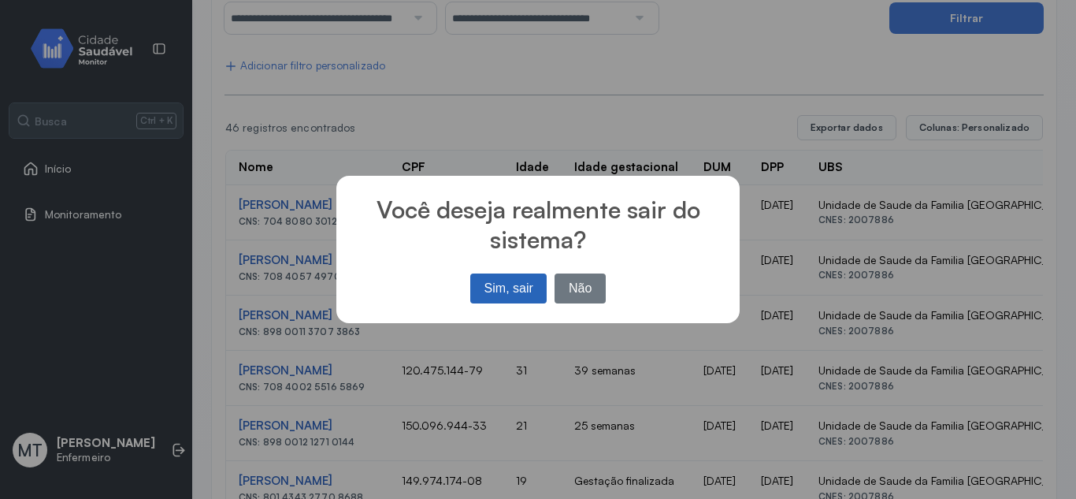
click at [509, 283] on button "Sim, sair" at bounding box center [508, 288] width 76 height 30
